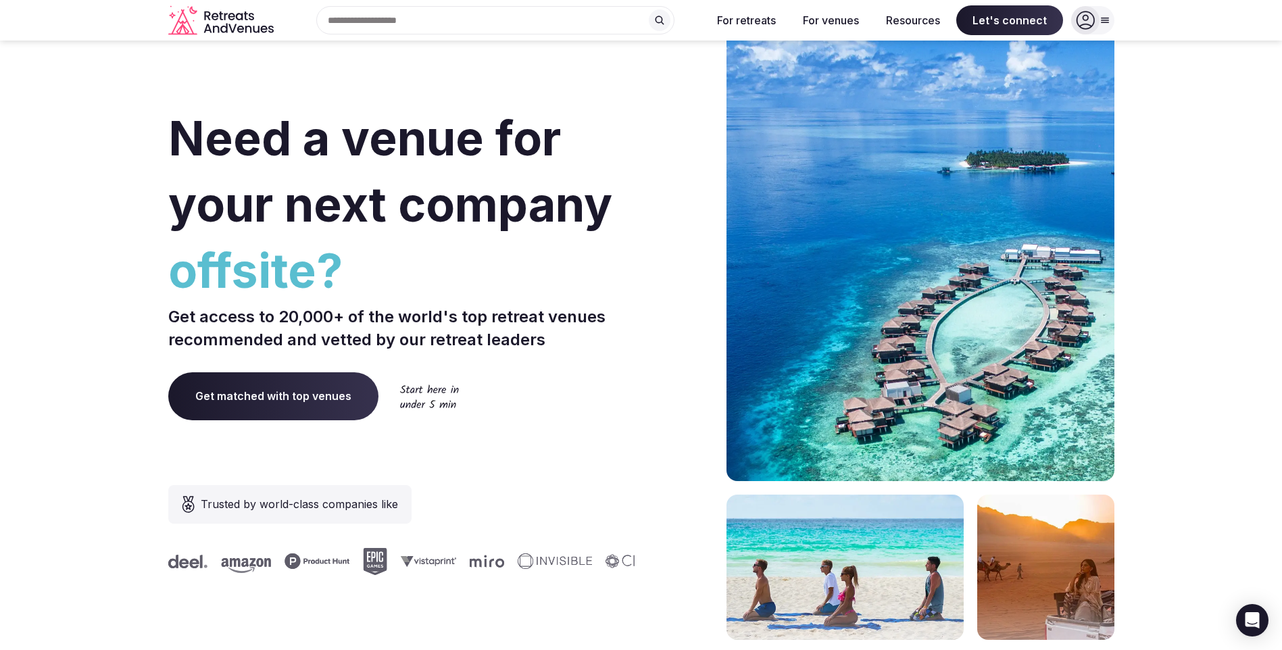
click at [281, 391] on span "Get matched with top venues" at bounding box center [273, 395] width 210 height 47
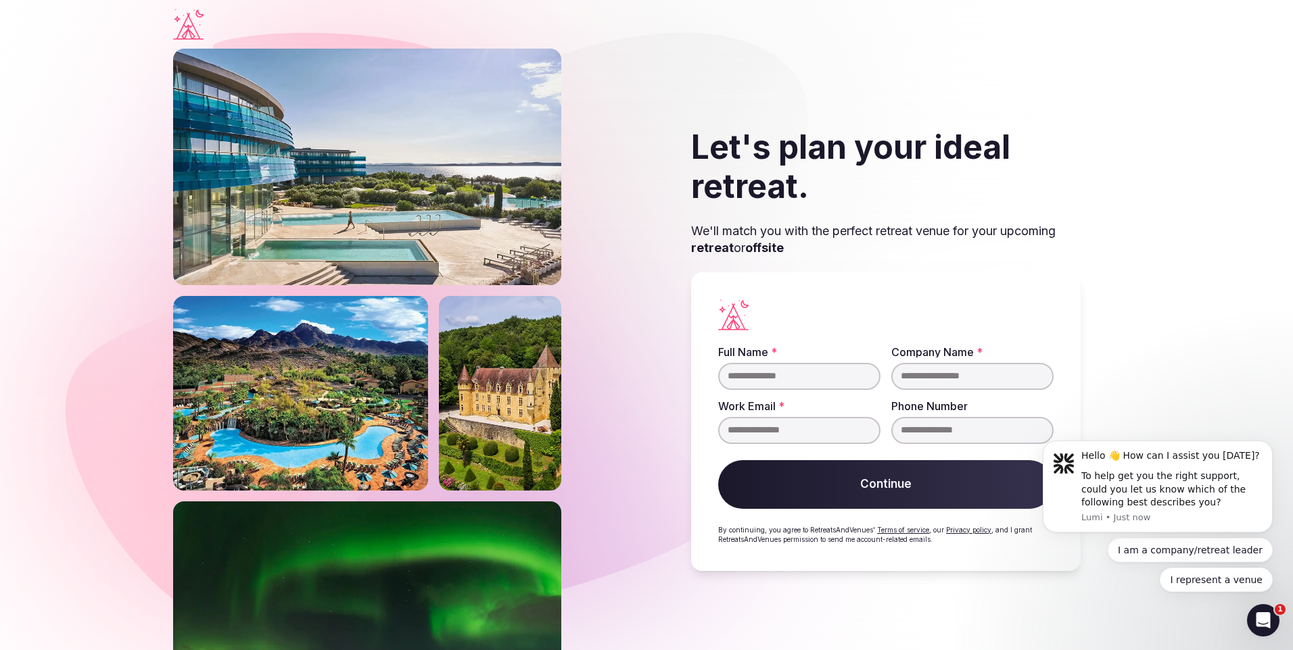
click at [466, 548] on img at bounding box center [367, 620] width 388 height 237
click at [190, 24] on icon "Visit the homepage" at bounding box center [188, 24] width 30 height 31
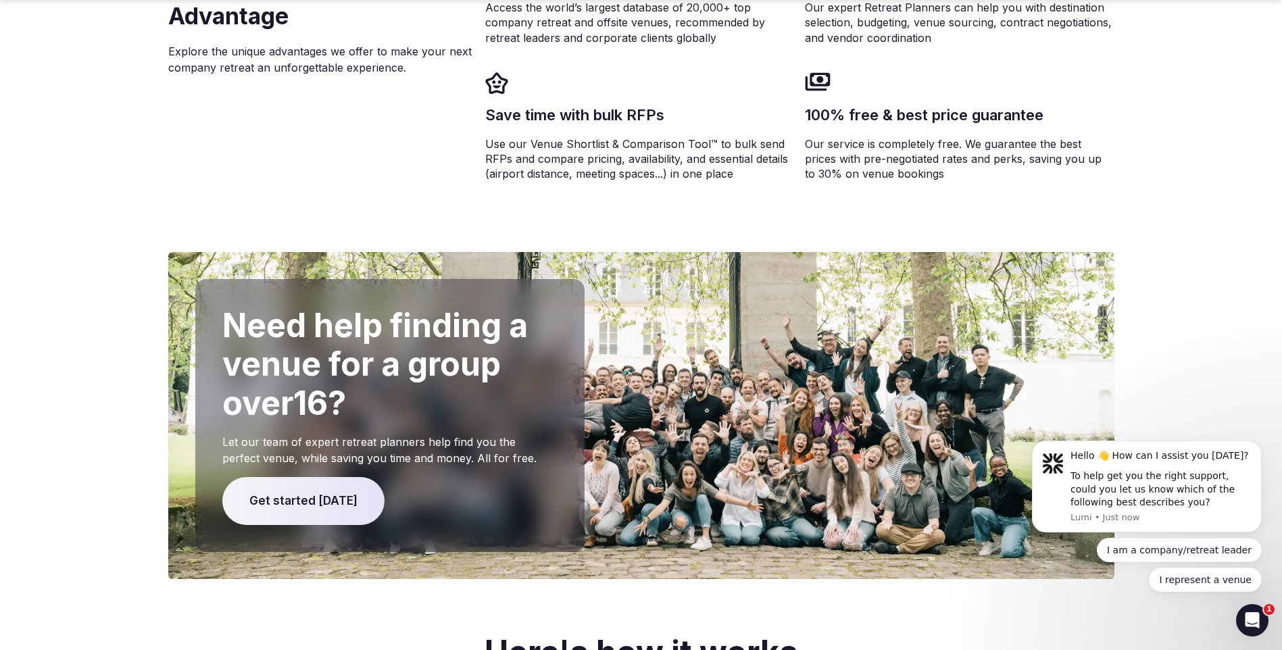
scroll to position [2762, 0]
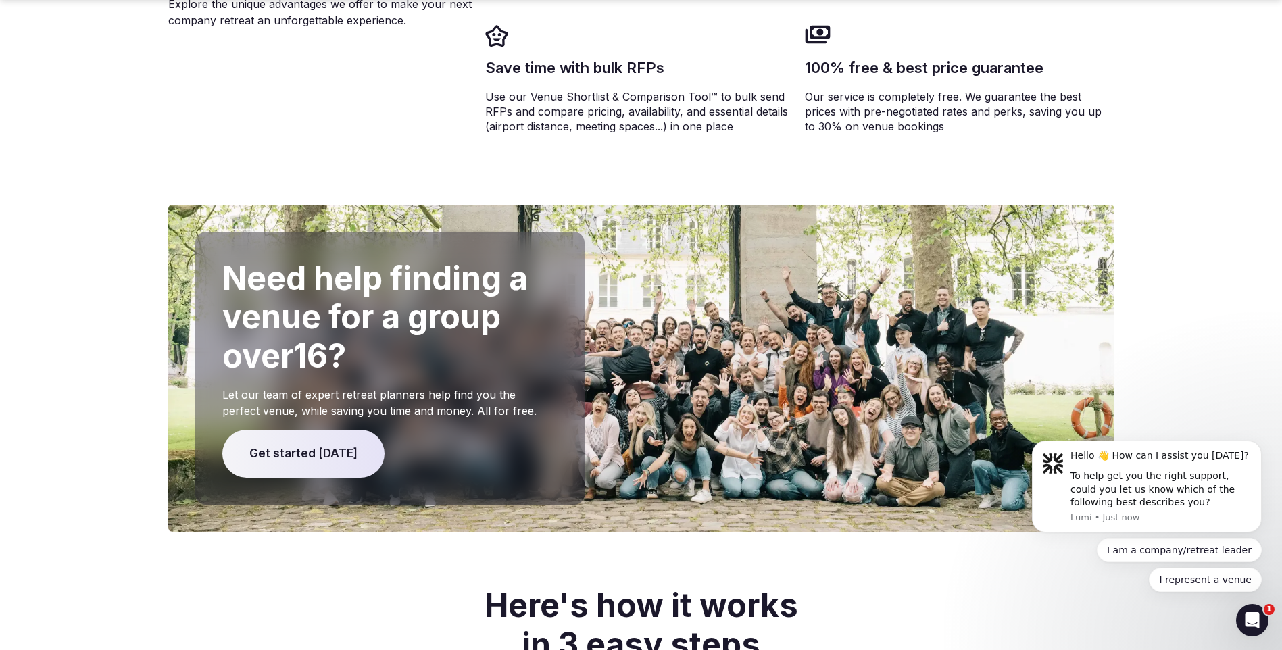
click at [289, 430] on span "Get started [DATE]" at bounding box center [303, 454] width 162 height 49
